Goal: Task Accomplishment & Management: Manage account settings

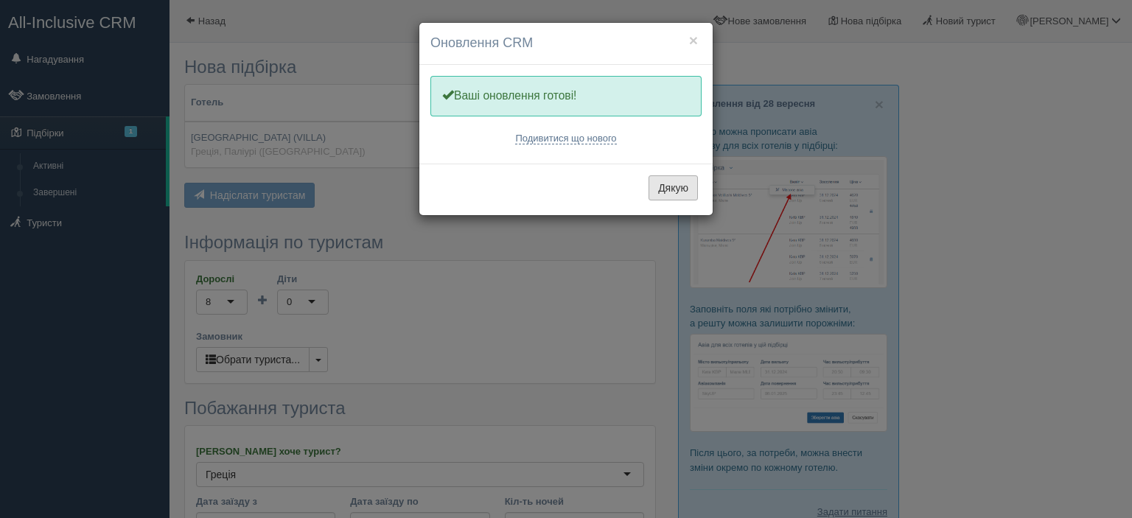
click at [673, 188] on button "Дякую" at bounding box center [673, 187] width 49 height 25
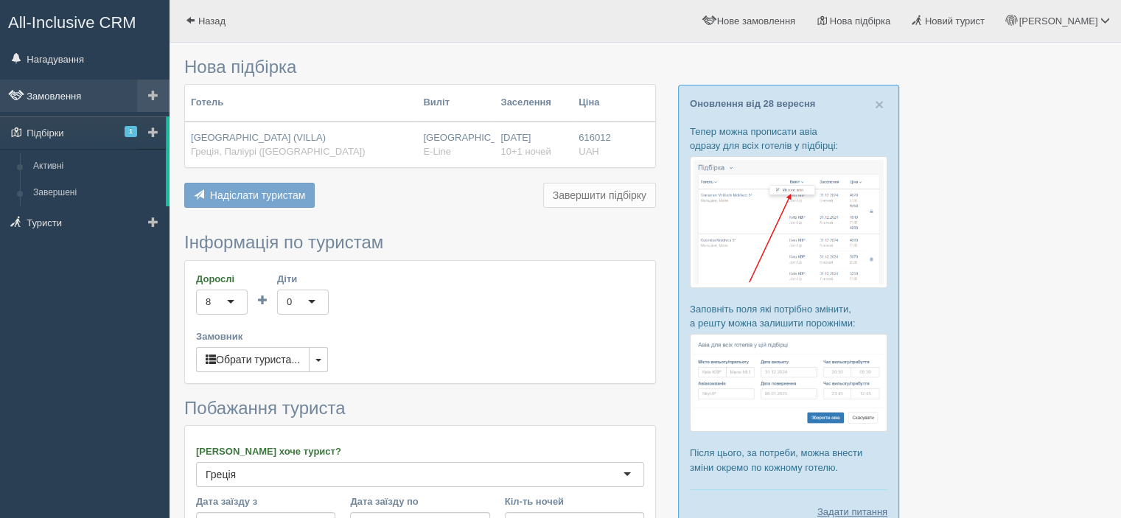
click at [67, 92] on link "Замовлення" at bounding box center [85, 96] width 170 height 32
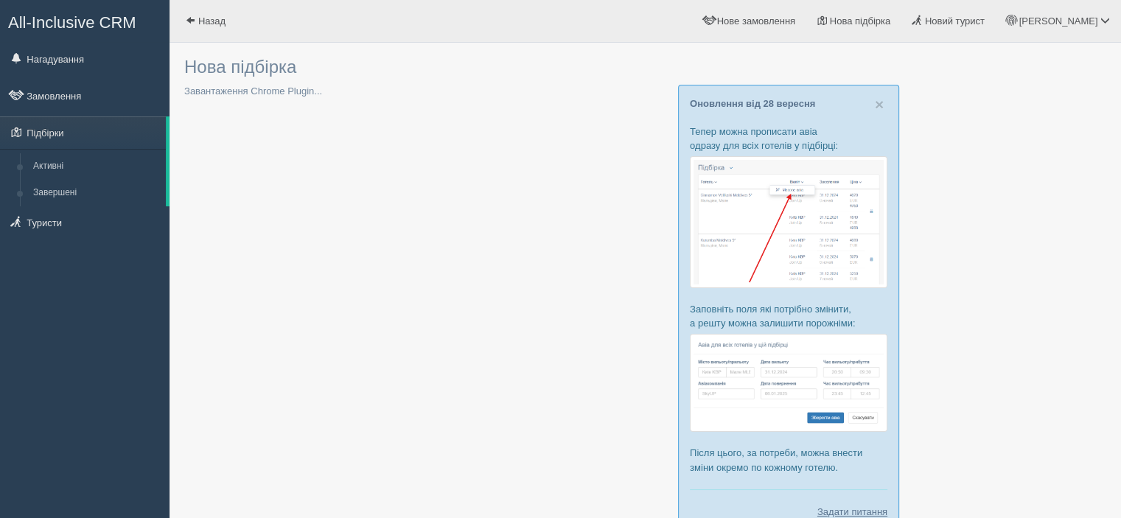
type input "10"
type input "616000"
type input "616100"
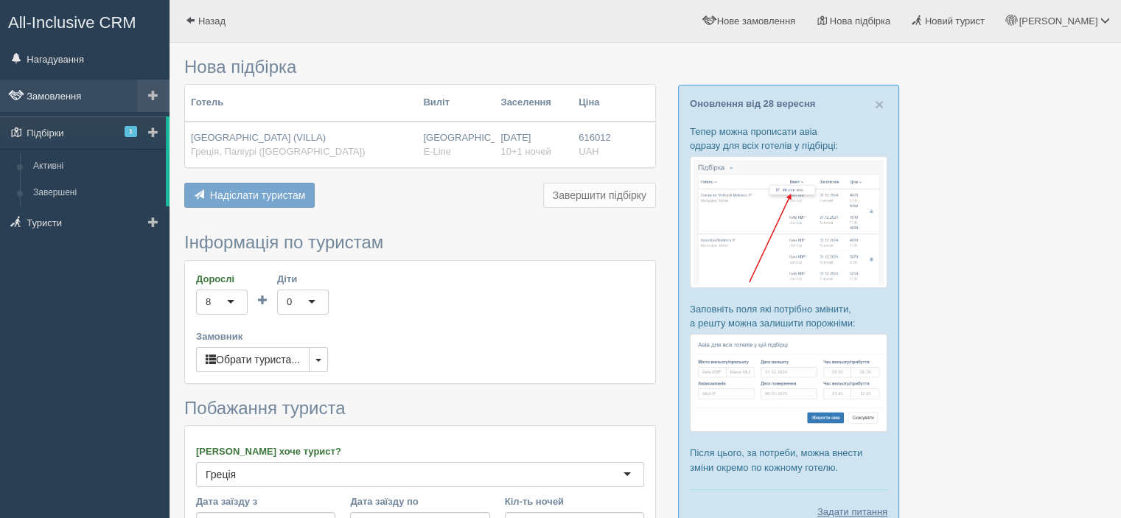
click at [68, 94] on link "Замовлення" at bounding box center [85, 96] width 170 height 32
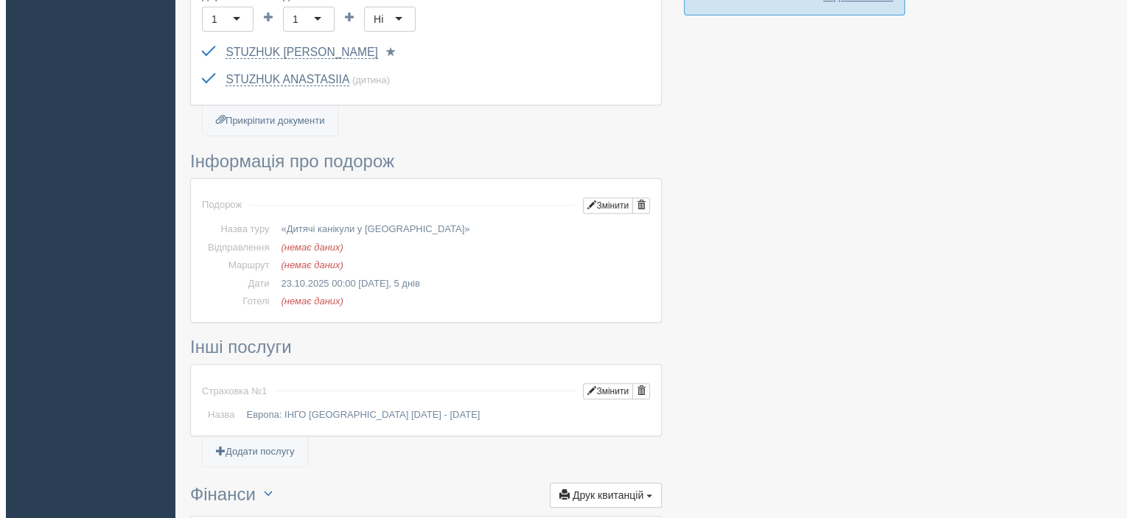
scroll to position [516, 0]
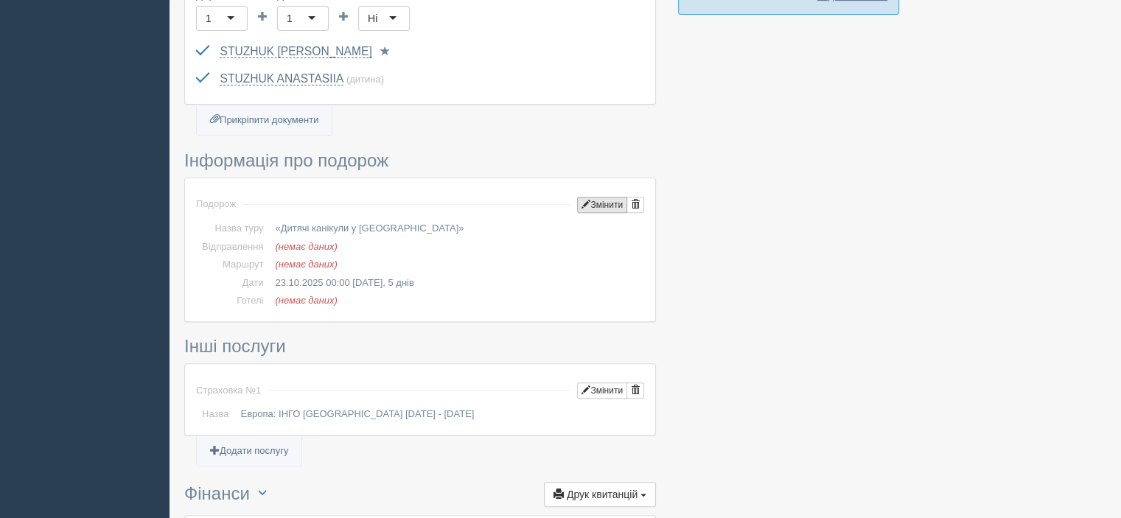
click at [596, 201] on button "Змінити" at bounding box center [602, 205] width 50 height 16
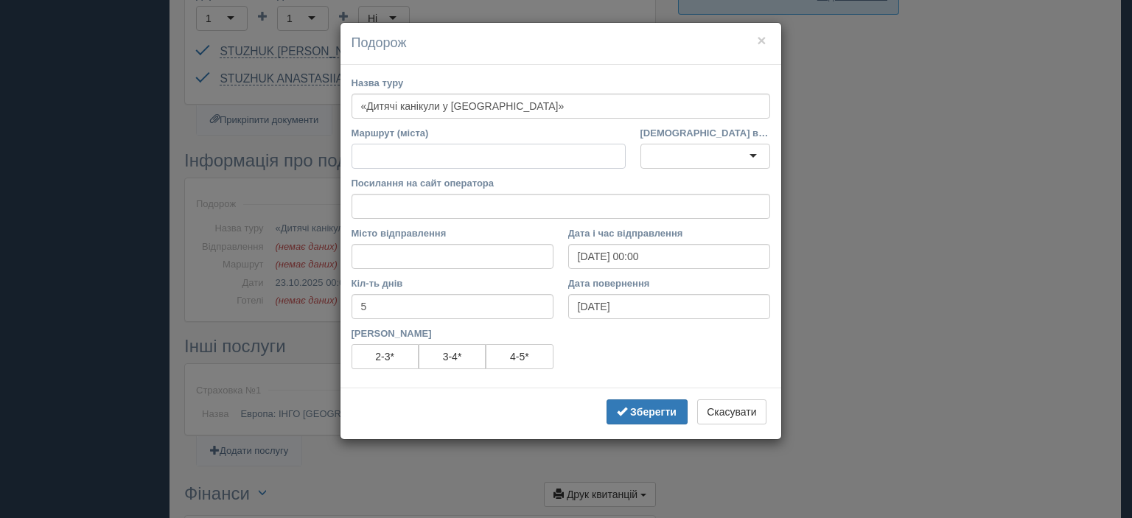
click at [446, 159] on input "Маршрут (міста)" at bounding box center [489, 156] width 274 height 25
click at [400, 206] on input "Посилання на сайт оператора" at bounding box center [561, 206] width 419 height 25
paste input "https://adriatic-travel.com.ua/tour/dytyachi-kanikuly-u-rymi?date=2025-10-23#pr…"
type input "https://adriatic-travel.com.ua/tour/dytyachi-kanikuly-u-rymi?date=2025-10-23#pr…"
click at [382, 156] on input "Маршрут (міста)" at bounding box center [489, 156] width 274 height 25
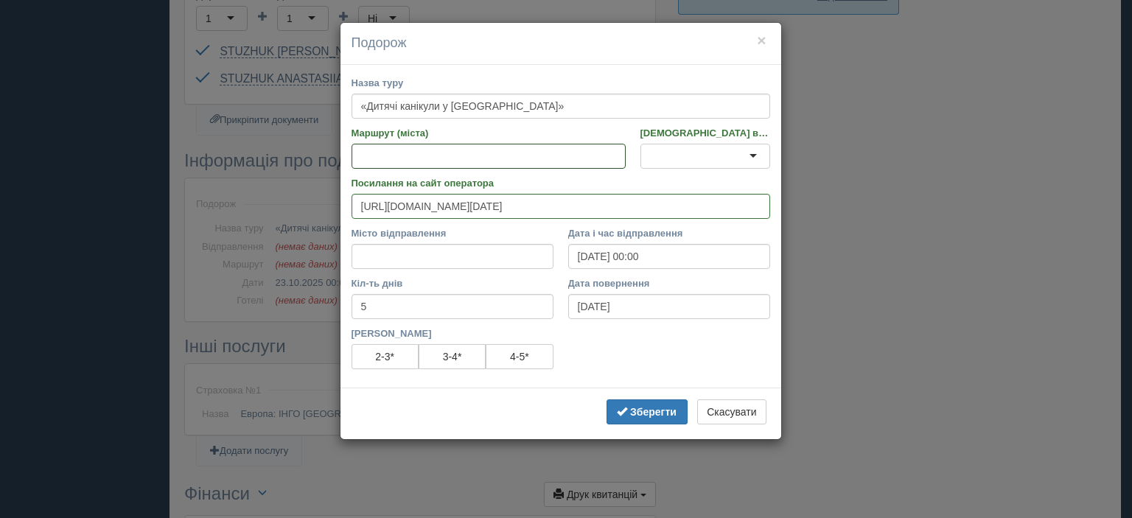
paste input "Міста : Будапешт, Венеція, Рим, Ватикан, Флоренція, Піза Детальніше - https://a…"
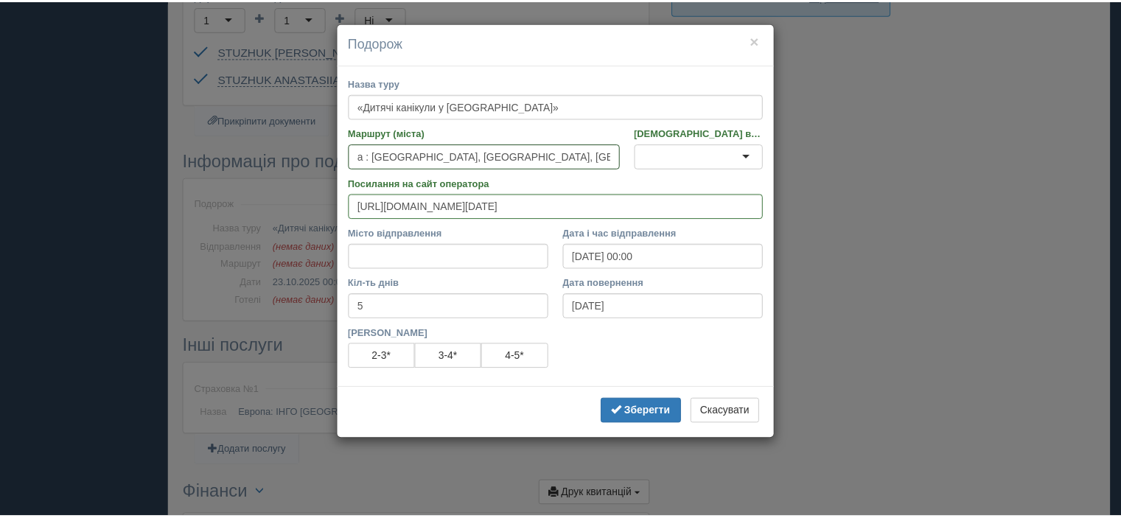
scroll to position [0, 0]
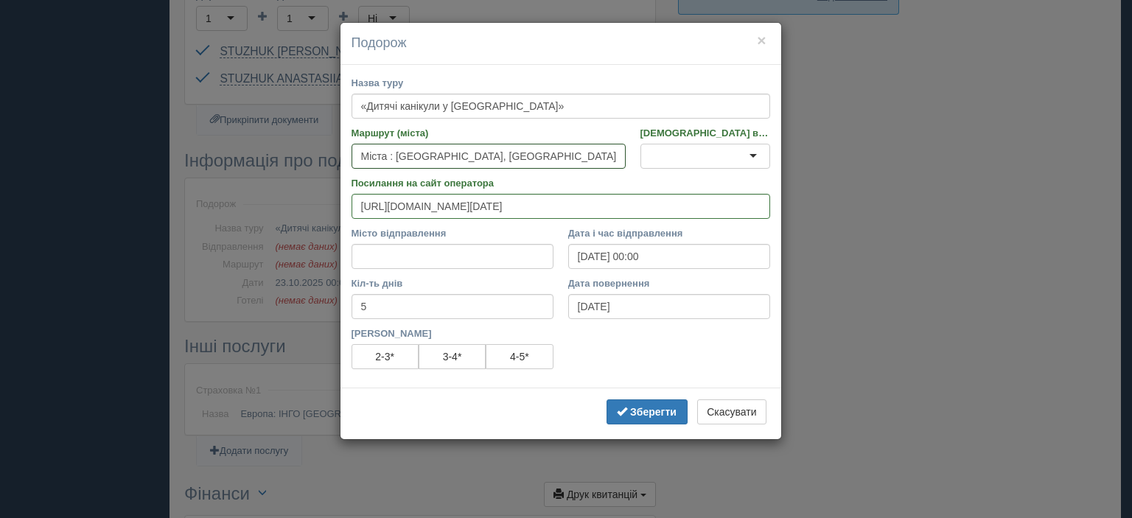
drag, startPoint x: 375, startPoint y: 156, endPoint x: 299, endPoint y: 156, distance: 75.9
click at [299, 156] on div "× Подорож Назва туру «Дитячі канікули у Римі» Маршрут (міста) Міста : Будапешт,…" at bounding box center [566, 259] width 1132 height 518
type input "Будапешт, Венеція, Рим, Ватикан, Флоренція, Піза"
click at [382, 257] on input "Місто відправлення" at bounding box center [453, 256] width 202 height 25
type input "Львів"
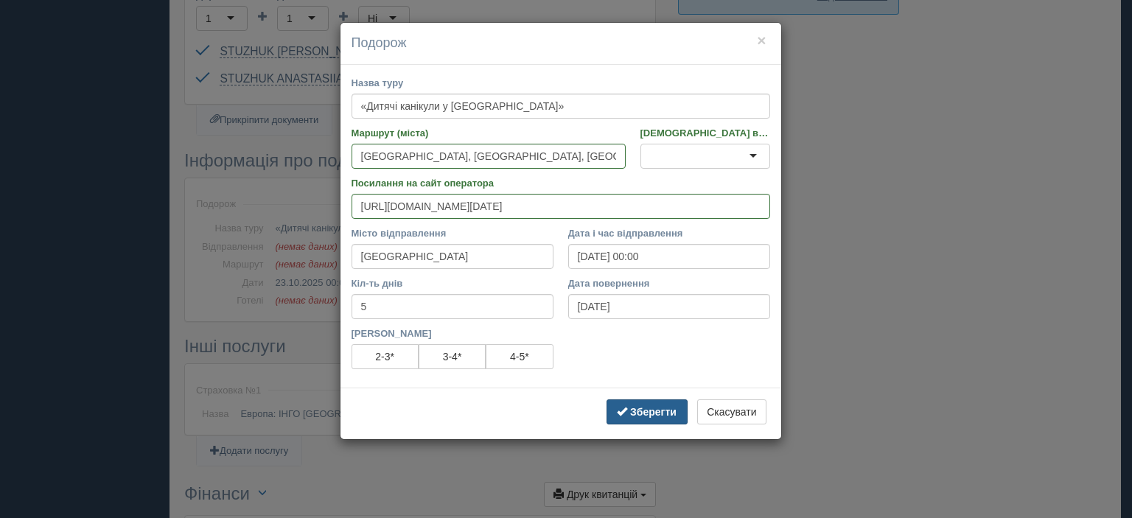
click at [630, 408] on b "Зберегти" at bounding box center [653, 412] width 46 height 12
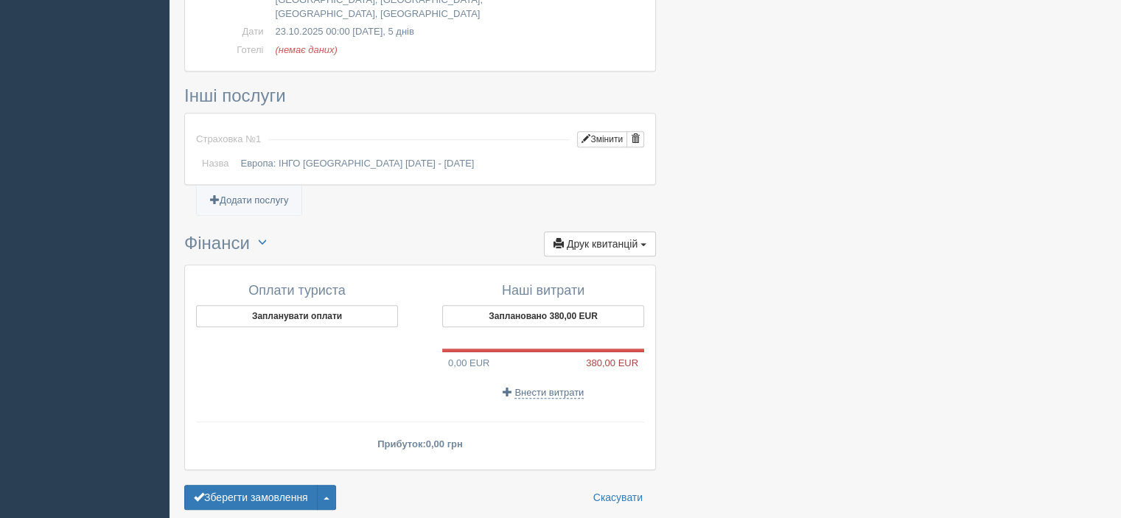
scroll to position [811, 0]
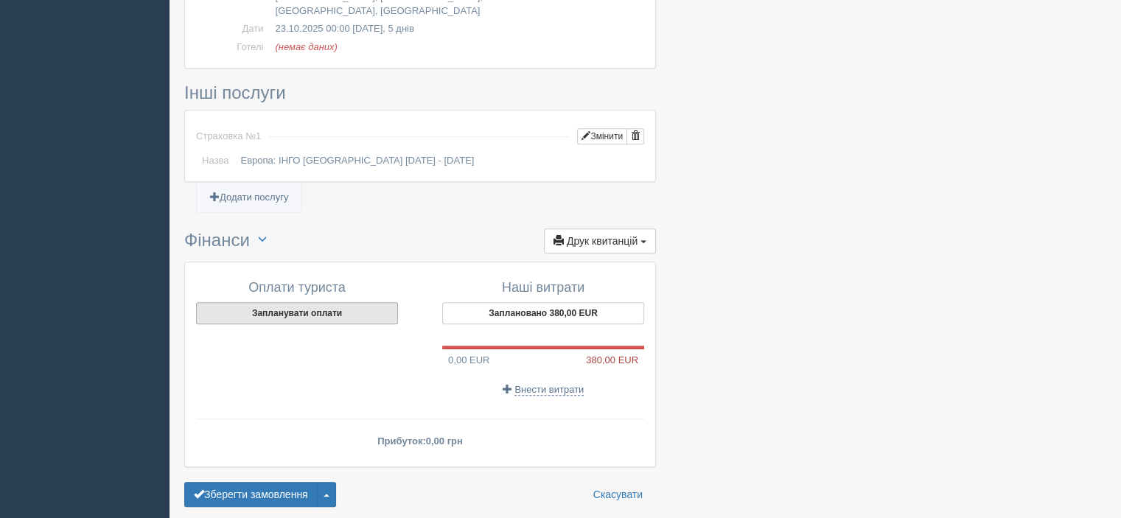
click at [317, 302] on button "Запланувати оплати" at bounding box center [297, 313] width 202 height 22
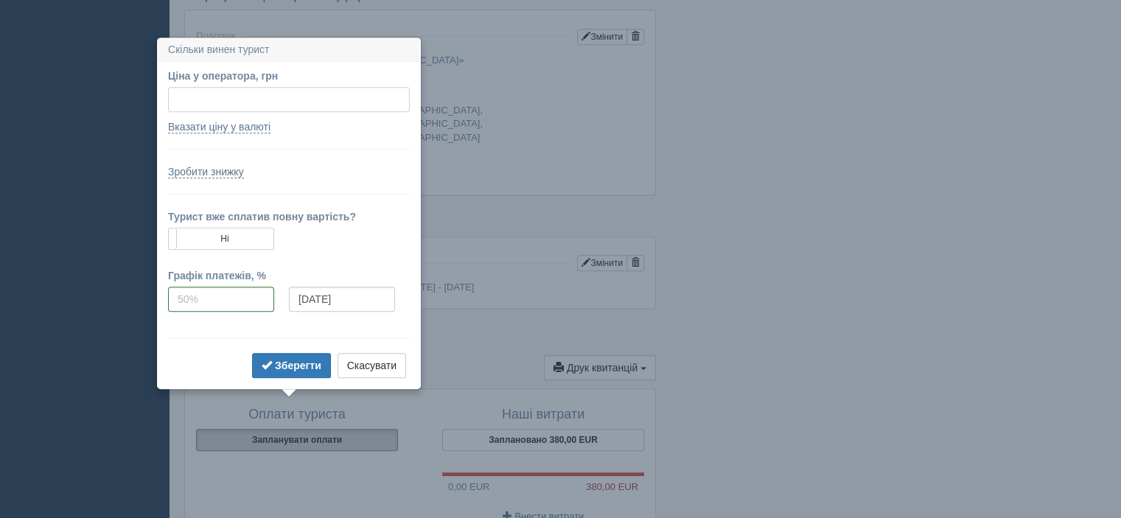
scroll to position [721, 0]
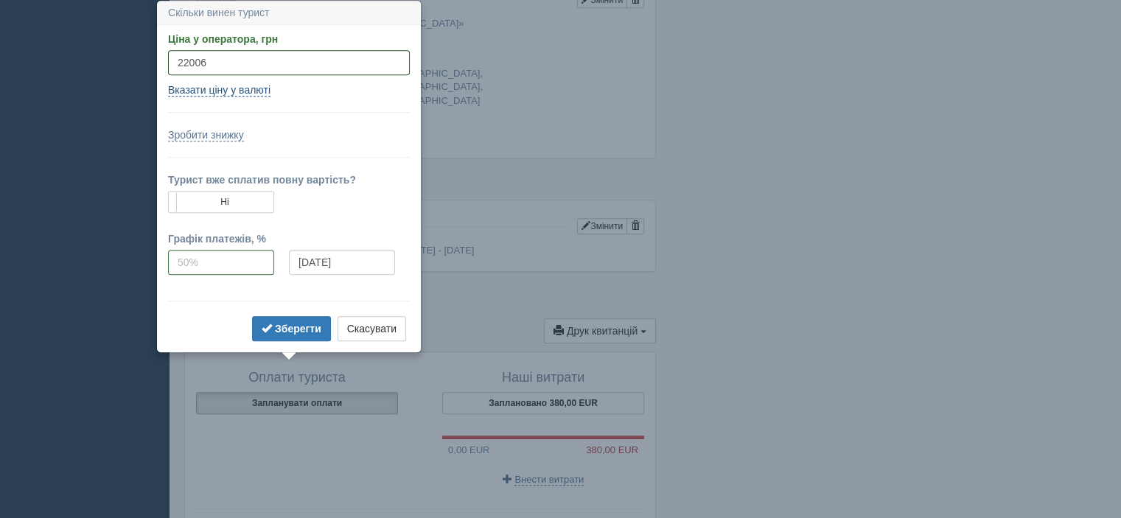
type input "22006"
type input "450.02"
click at [204, 88] on link "Вказати ціну у валюті" at bounding box center [219, 90] width 102 height 13
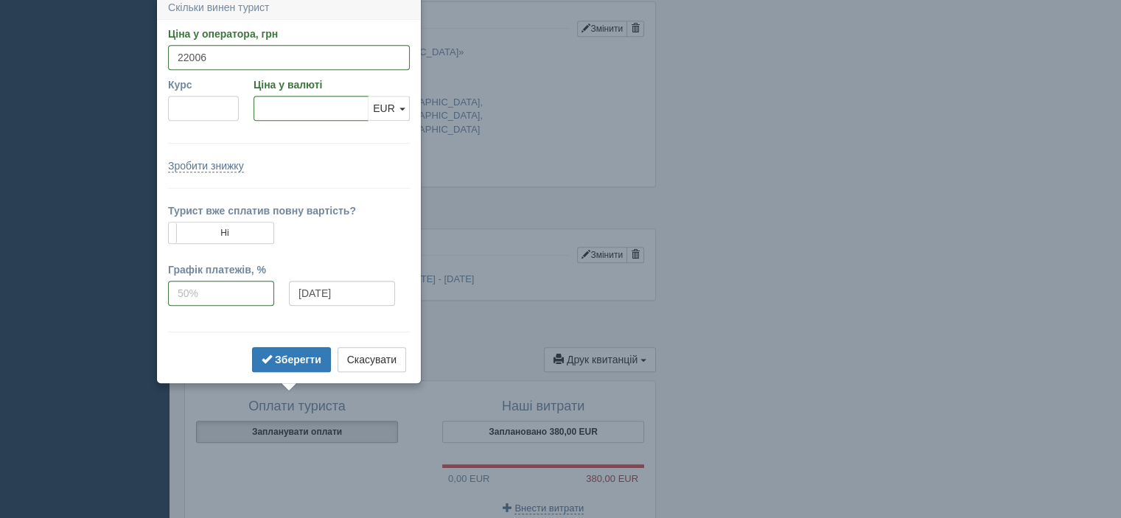
scroll to position [687, 0]
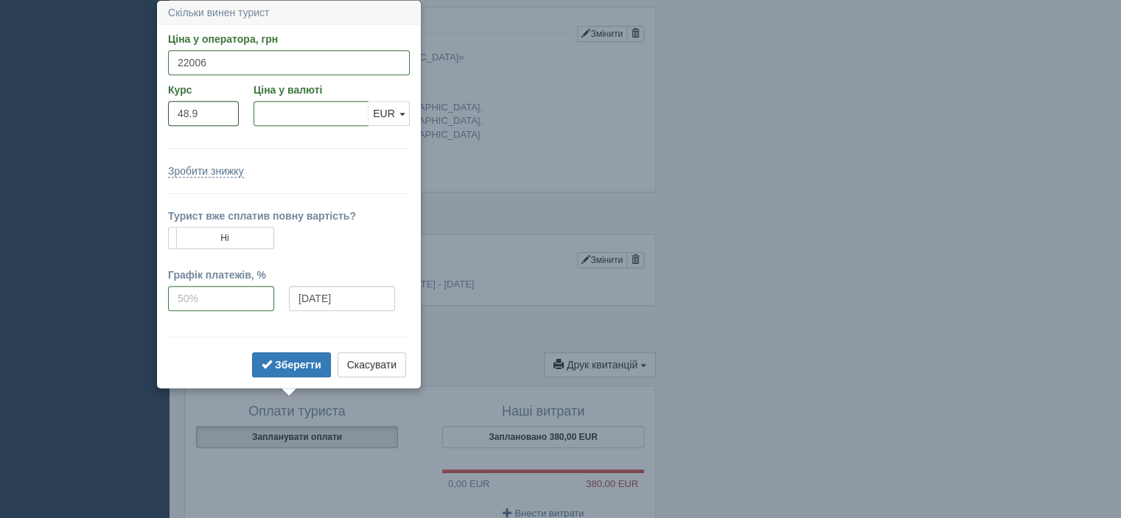
type input "48.9"
type input "450.02"
click at [357, 182] on form "Ціна у оператора, грн 22006 Вказати ціну у валюті Курс 48.9 Ціна у валюті 450.0…" at bounding box center [289, 206] width 242 height 349
click at [286, 360] on b "Зберегти" at bounding box center [298, 365] width 46 height 12
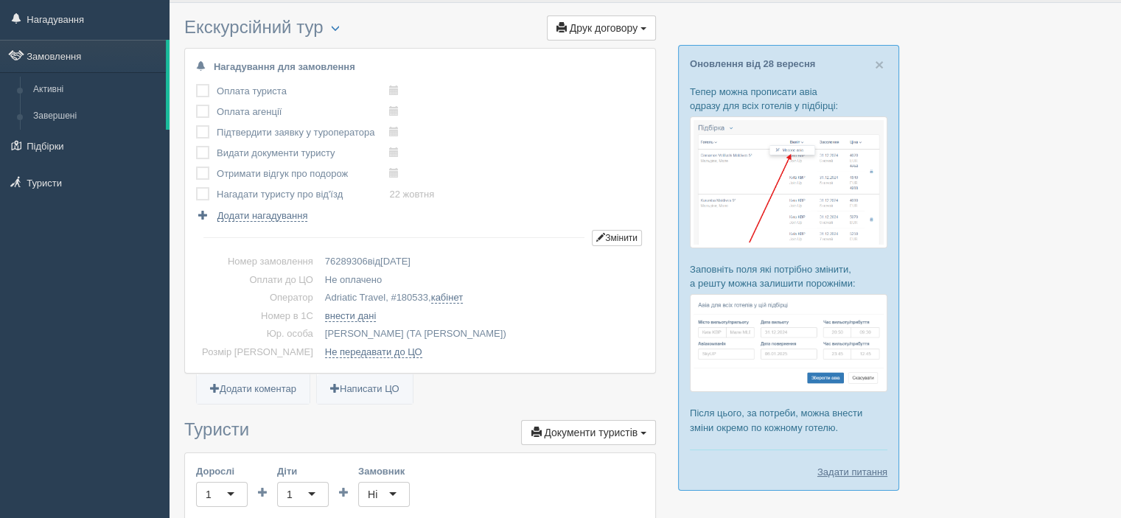
scroll to position [0, 0]
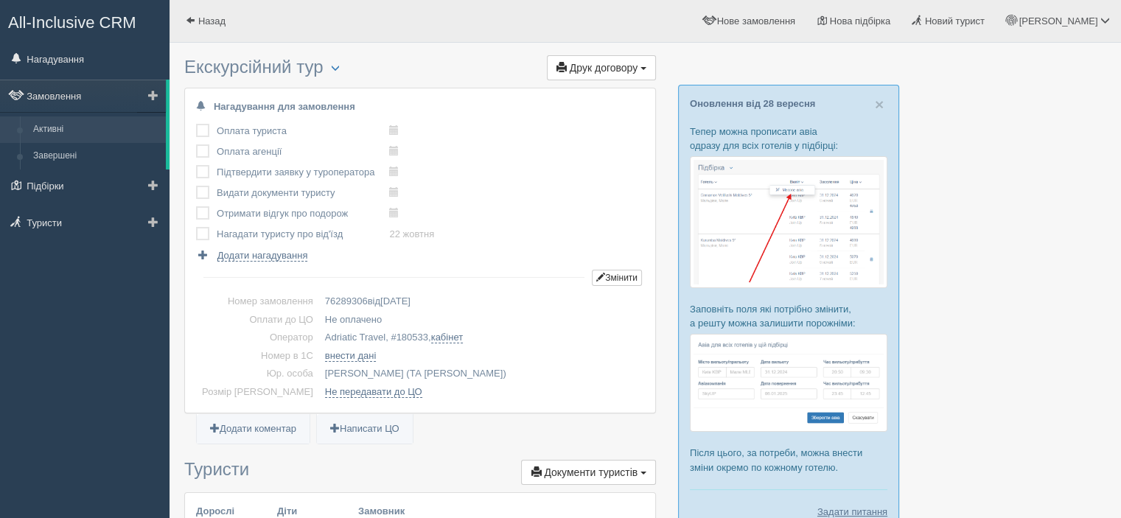
click at [79, 126] on link "Активні" at bounding box center [96, 129] width 139 height 27
